Goal: Navigation & Orientation: Find specific page/section

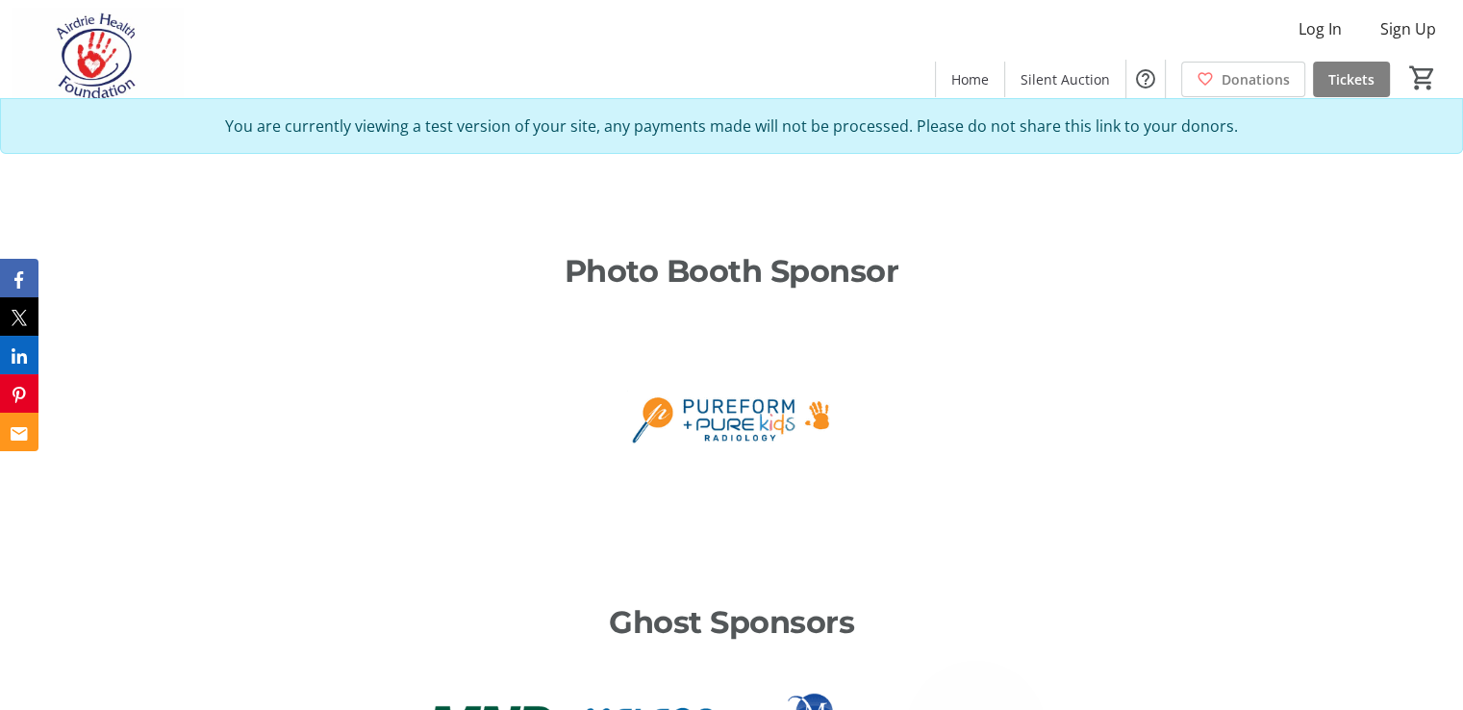
scroll to position [1443, 0]
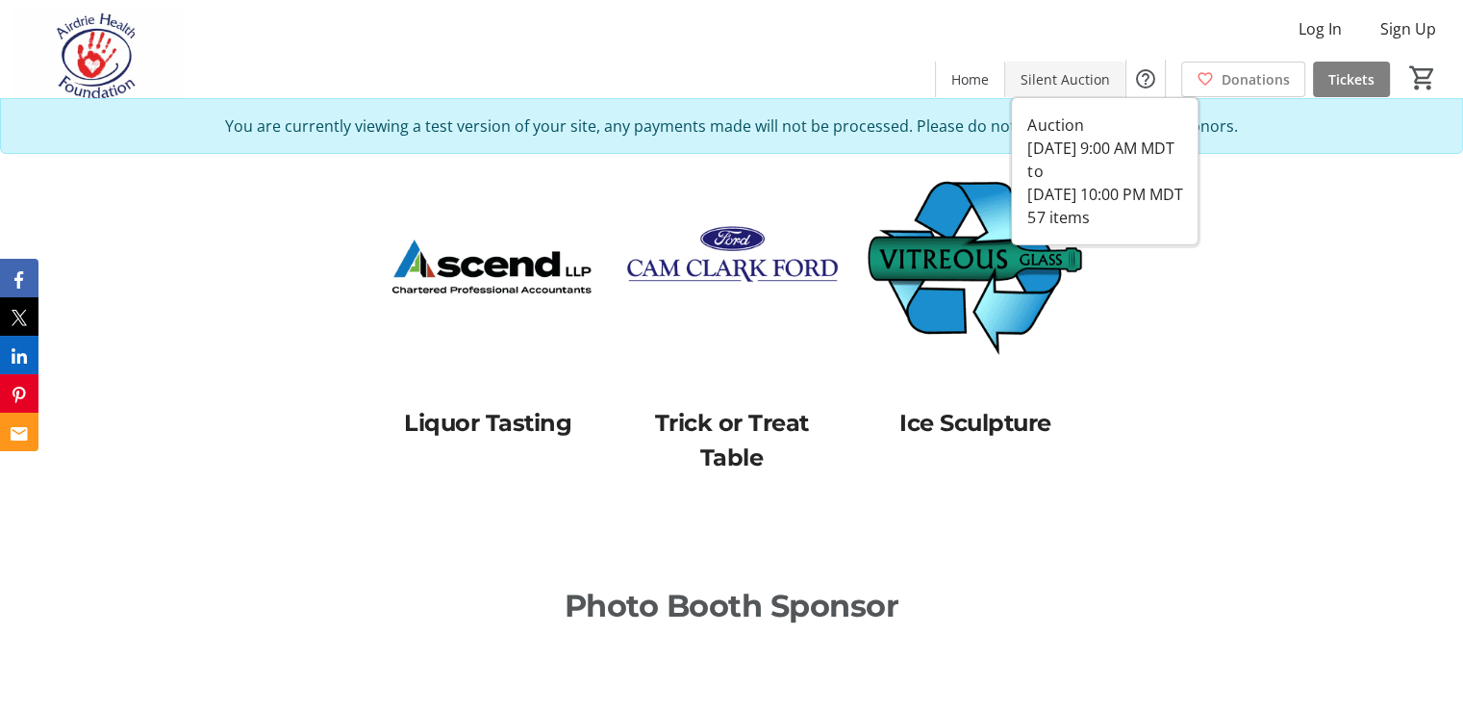
click at [1069, 78] on span "Silent Auction" at bounding box center [1065, 79] width 89 height 20
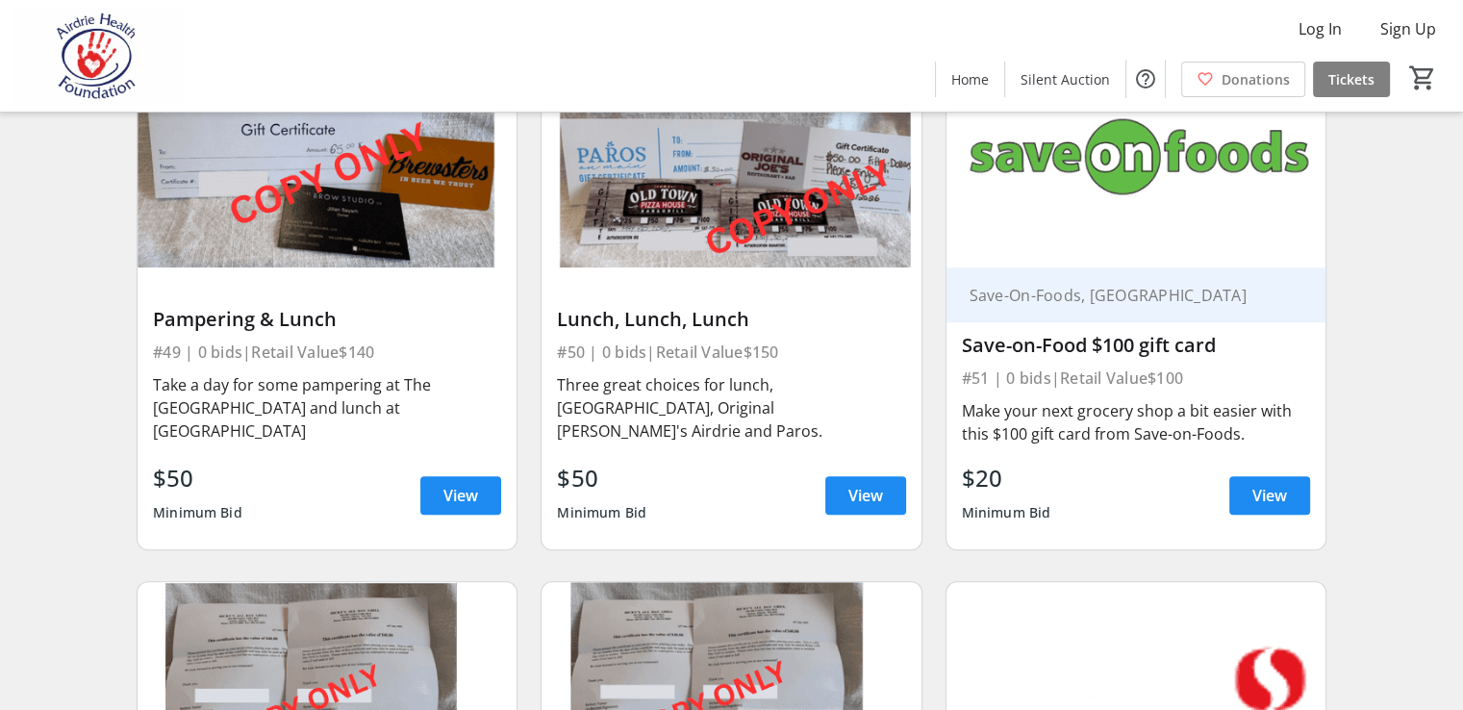
scroll to position [8678, 0]
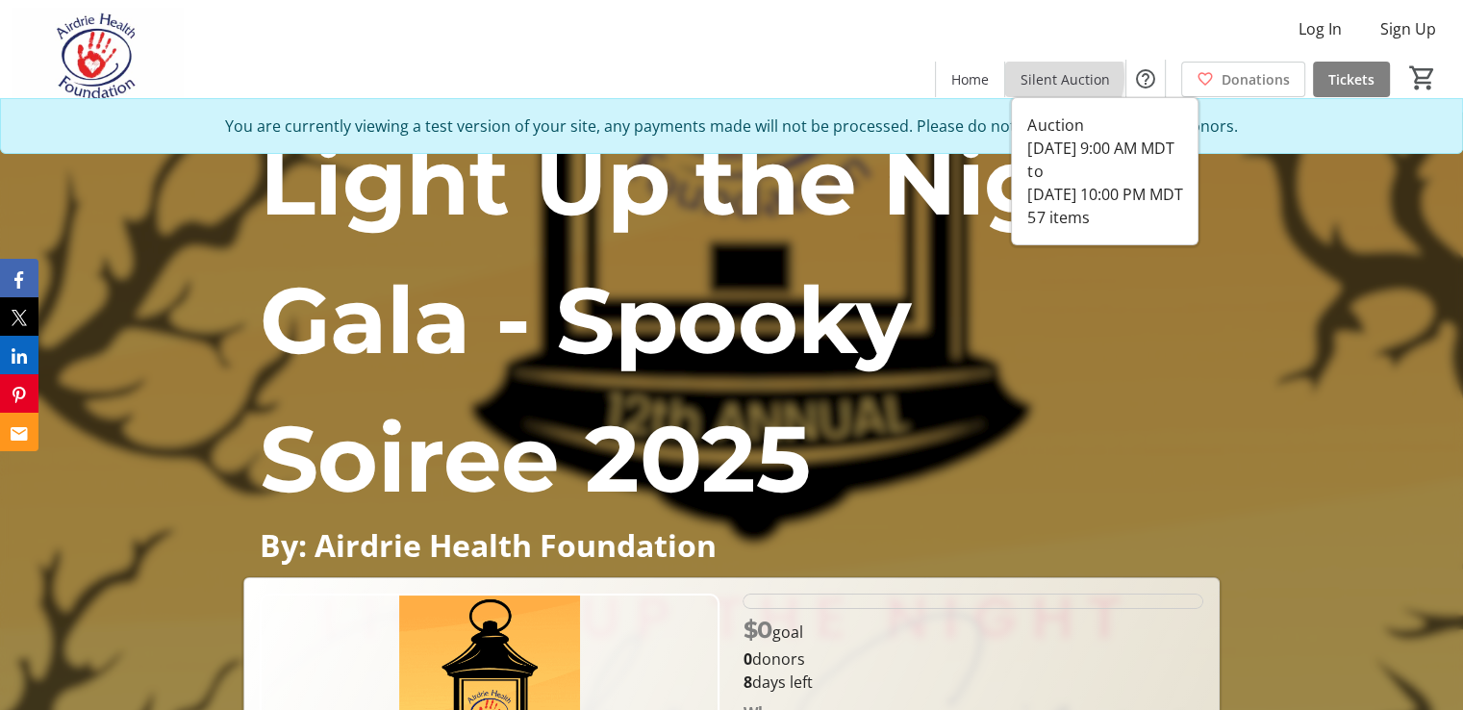
click at [1060, 77] on span "Silent Auction" at bounding box center [1065, 79] width 89 height 20
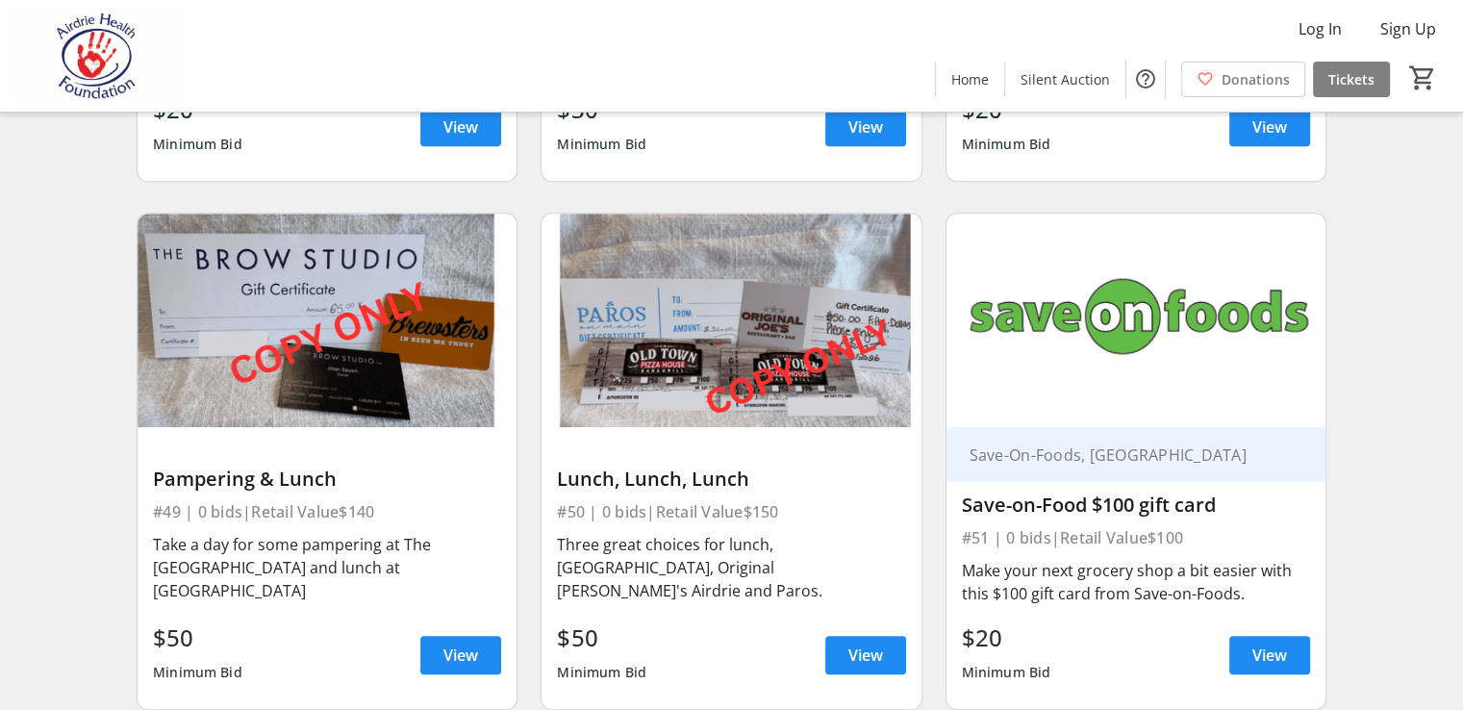
scroll to position [8678, 0]
